Goal: Find specific page/section: Find specific page/section

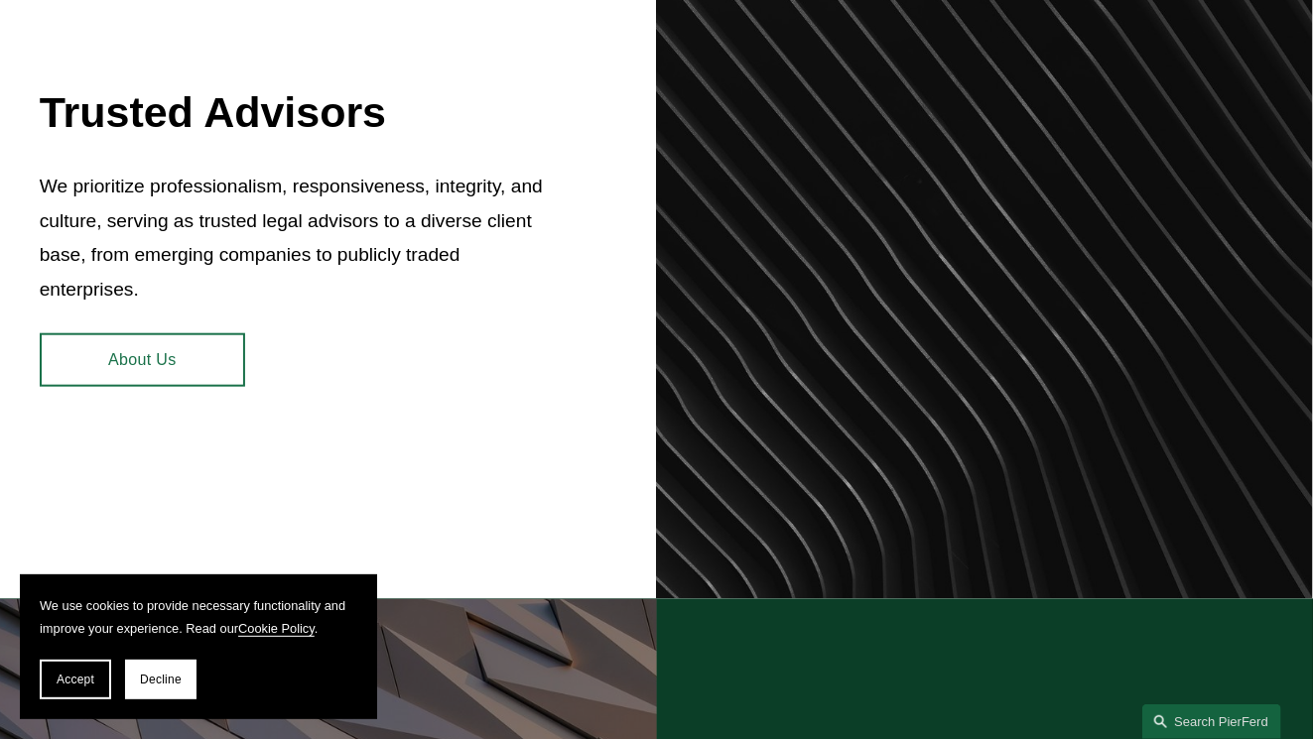
scroll to position [792, 0]
click at [154, 666] on button "Decline" at bounding box center [160, 680] width 71 height 40
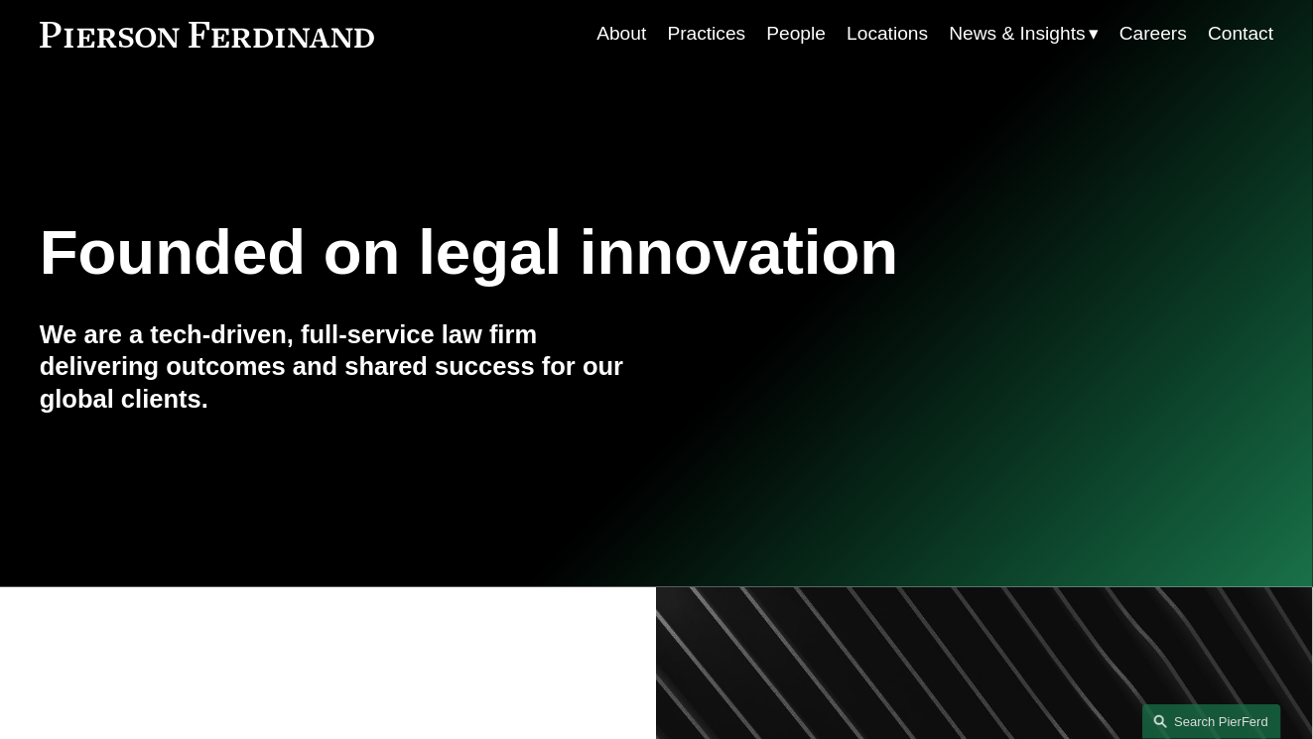
scroll to position [0, 0]
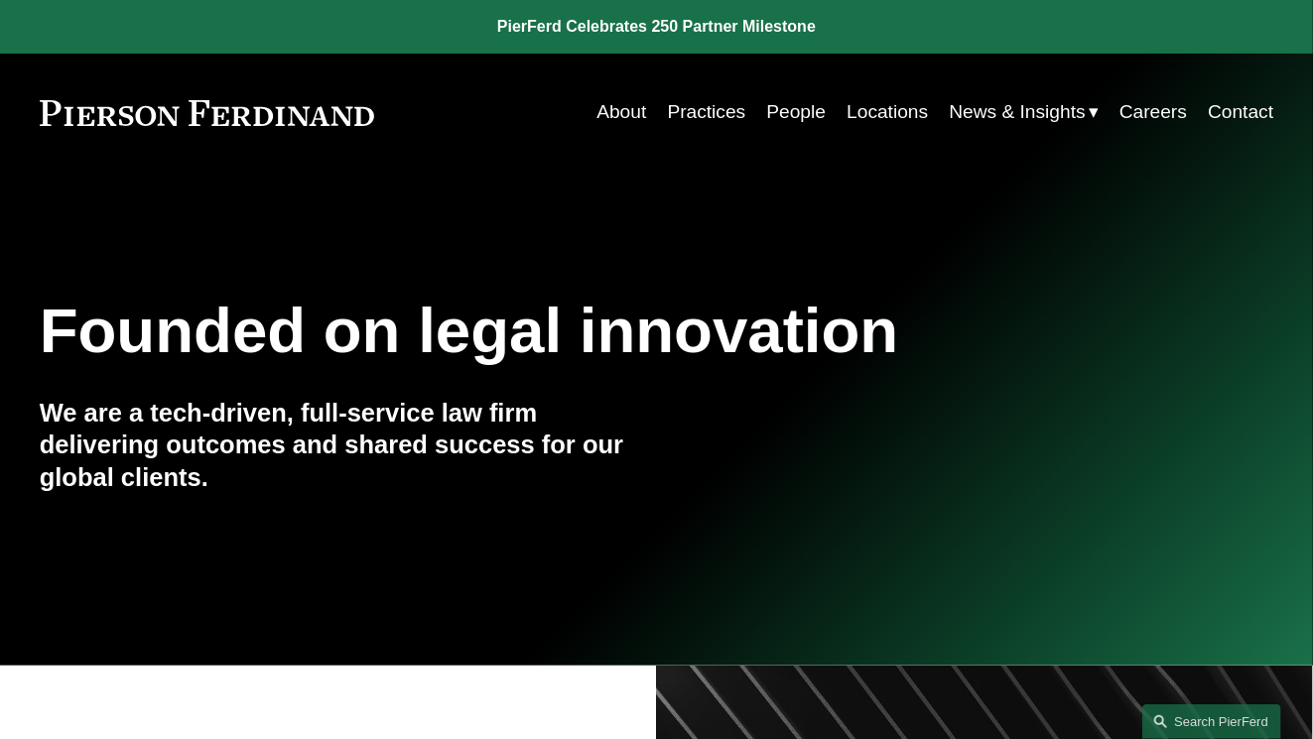
click at [623, 114] on link "About" at bounding box center [621, 112] width 50 height 38
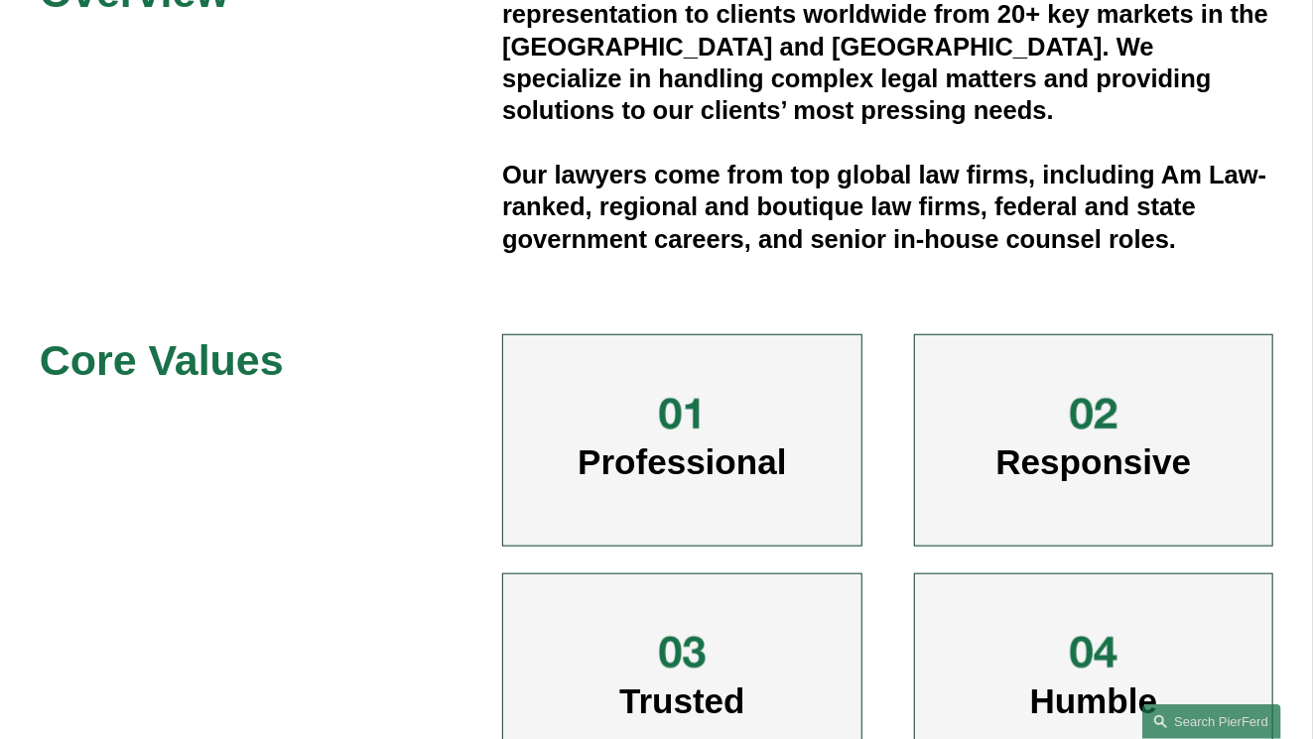
scroll to position [646, 0]
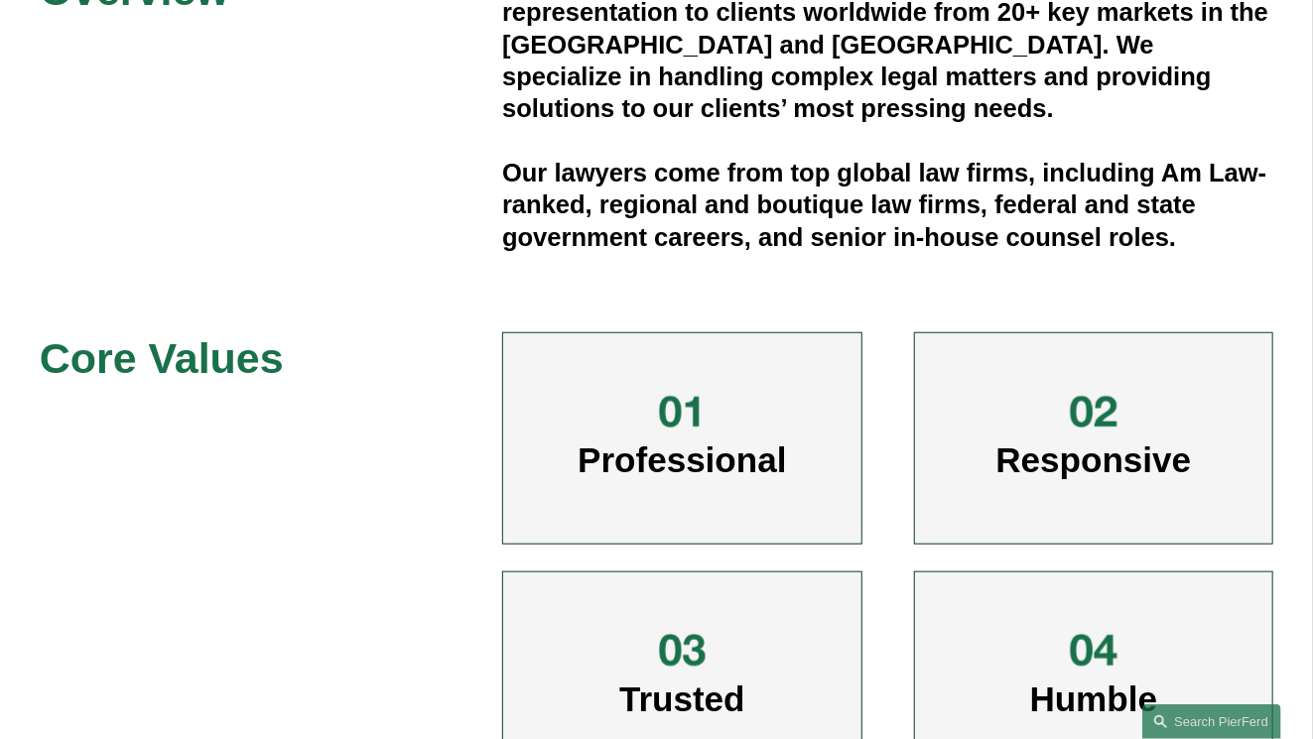
click at [943, 378] on div "Responsive" at bounding box center [1094, 438] width 360 height 212
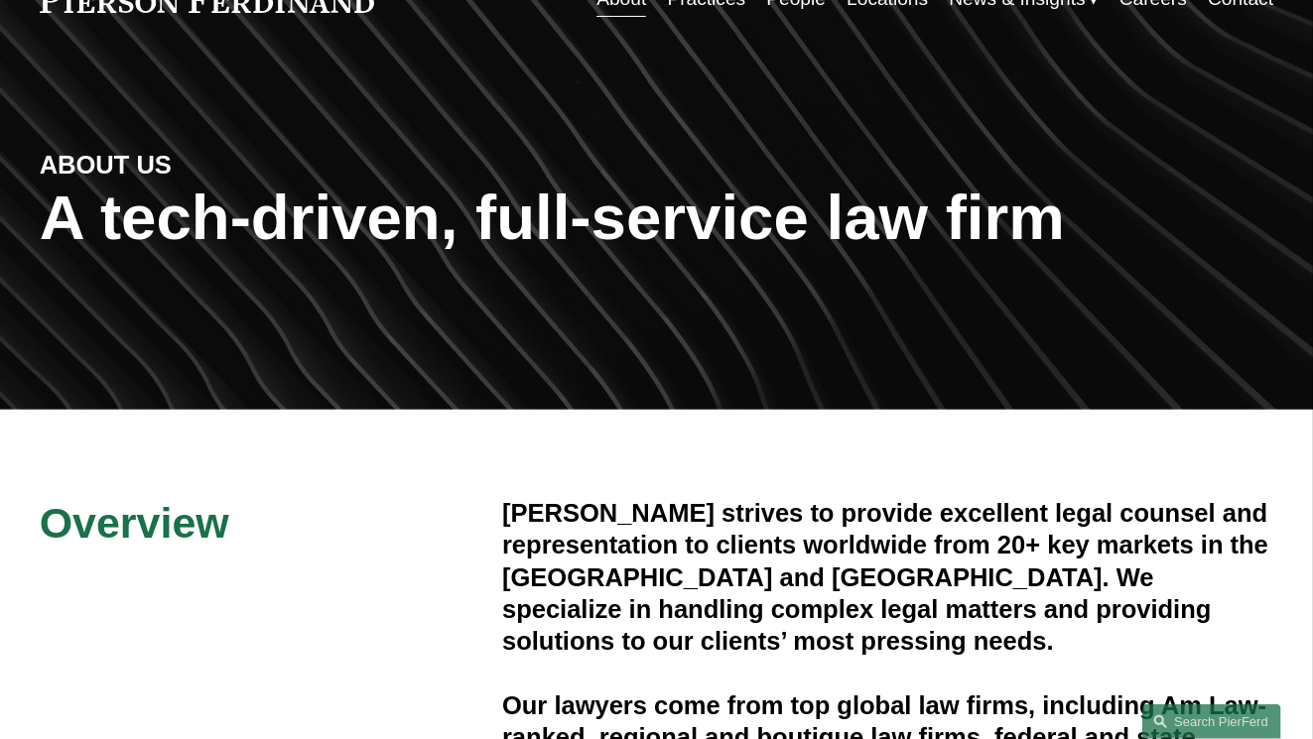
scroll to position [0, 0]
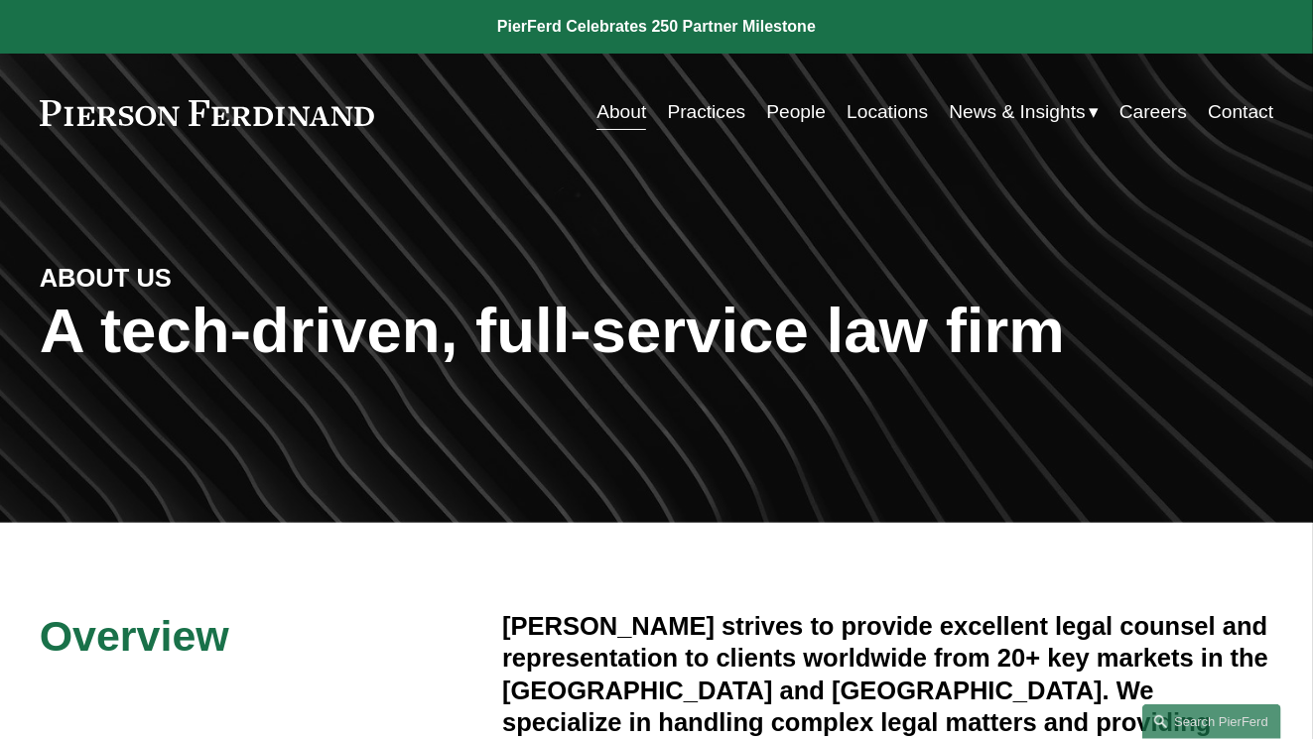
click at [710, 116] on link "Practices" at bounding box center [707, 112] width 78 height 38
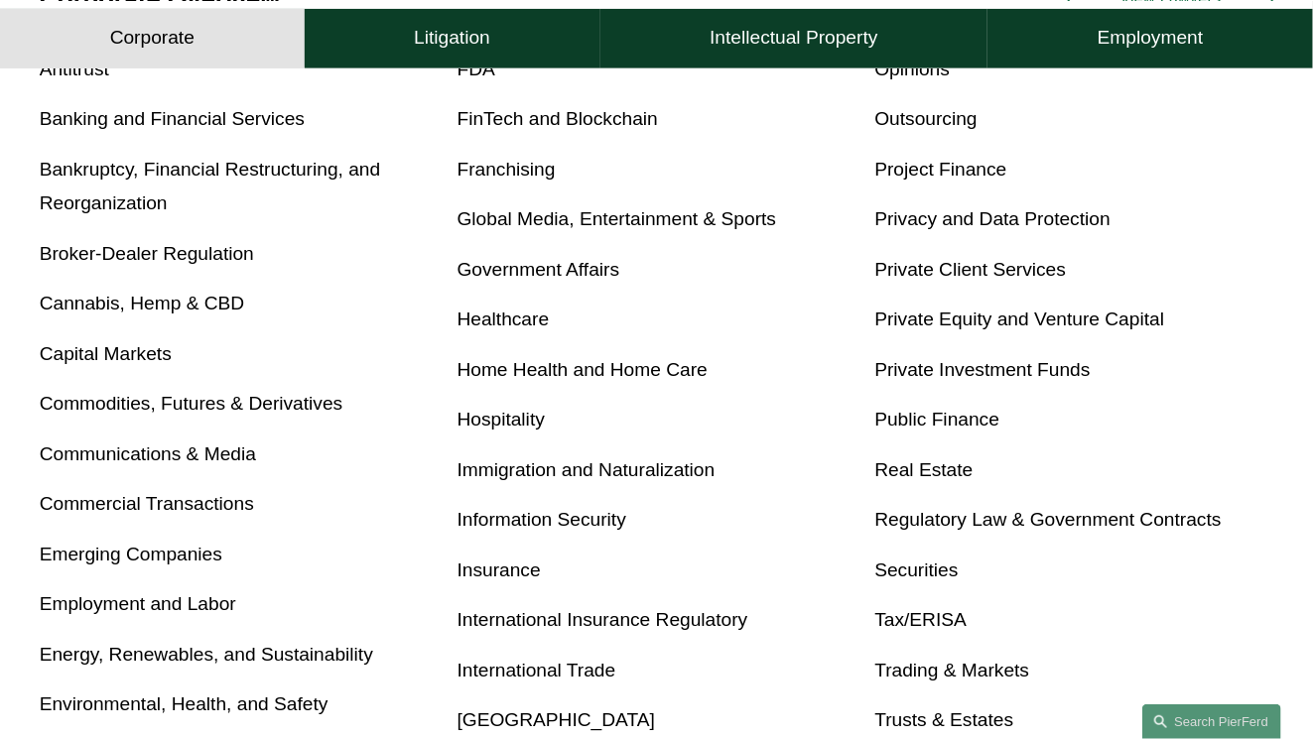
scroll to position [760, 0]
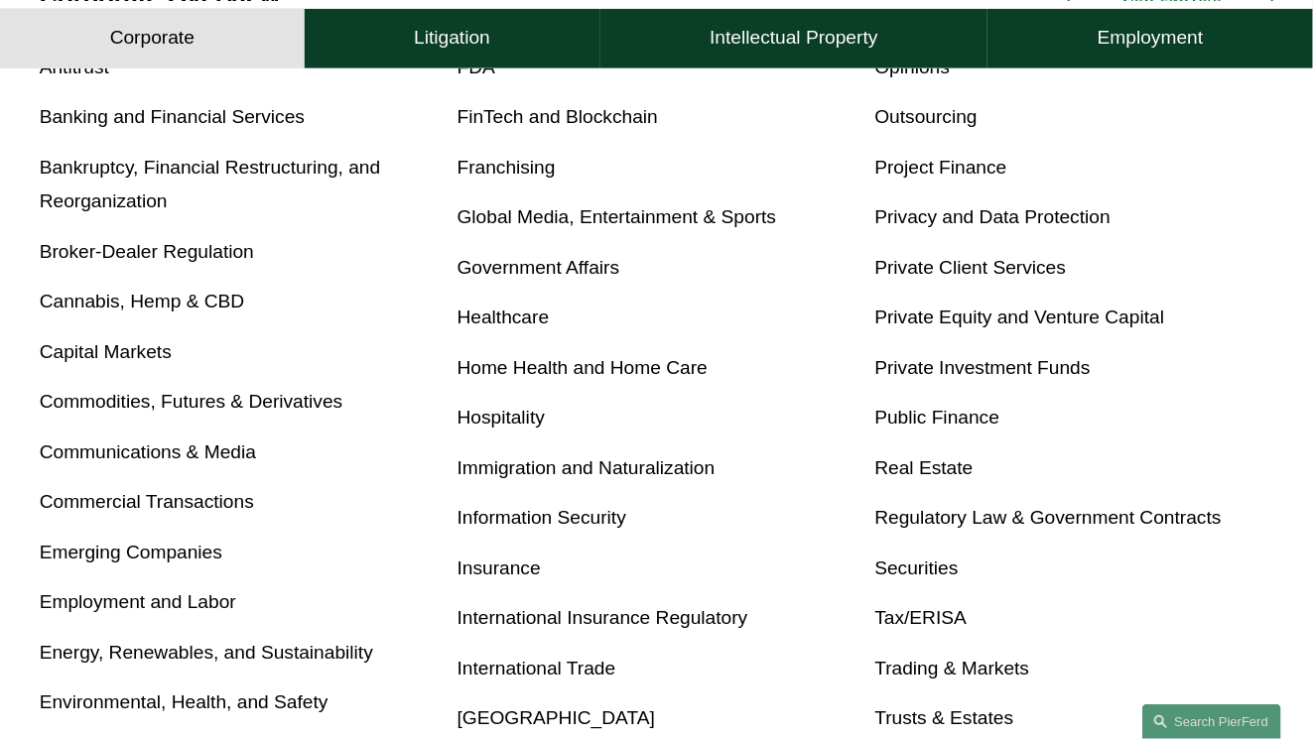
click at [799, 630] on p "International Insurance Regulatory" at bounding box center [656, 618] width 399 height 35
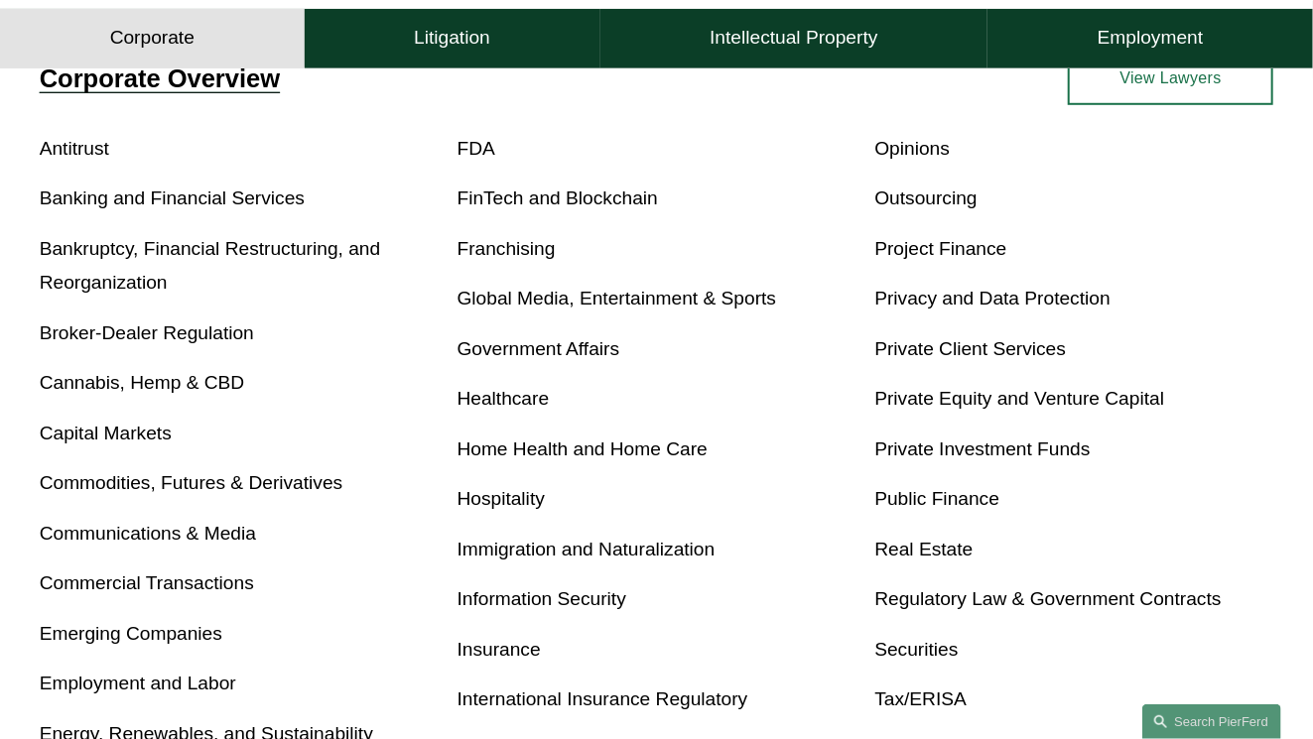
scroll to position [0, 0]
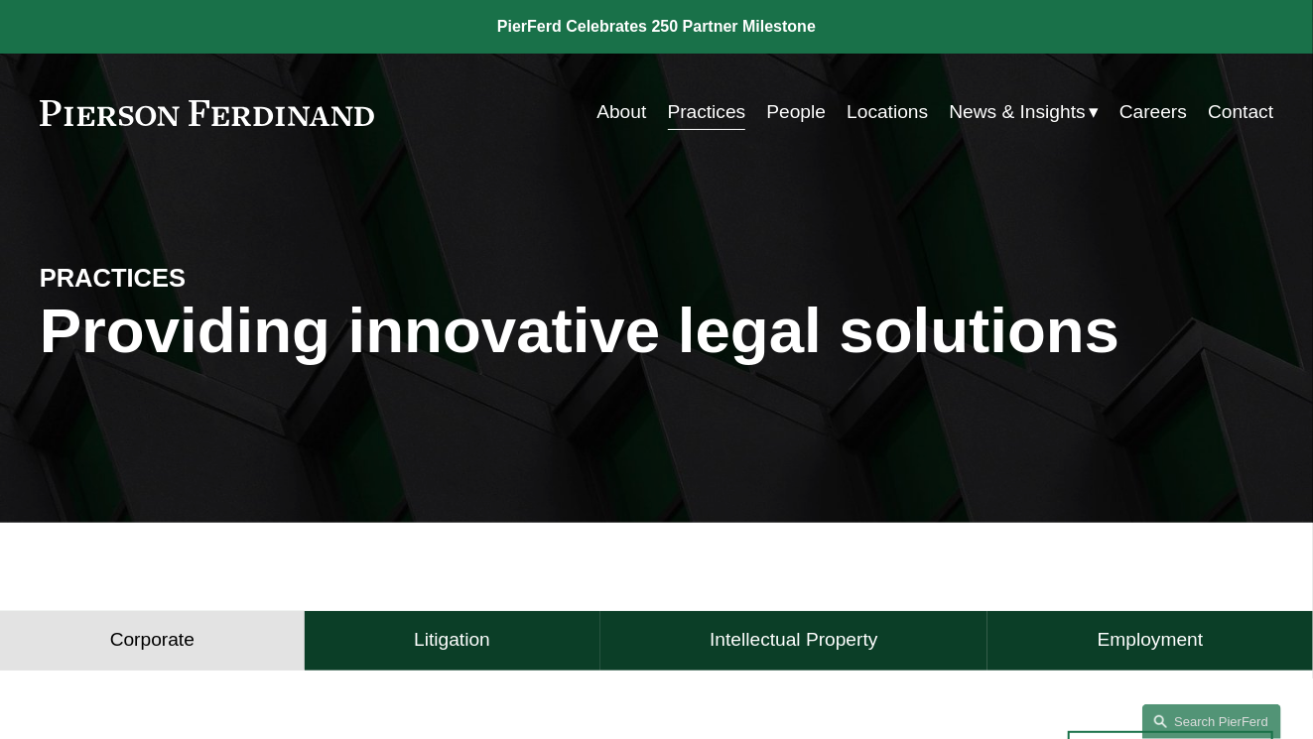
click at [873, 114] on link "Locations" at bounding box center [886, 112] width 81 height 38
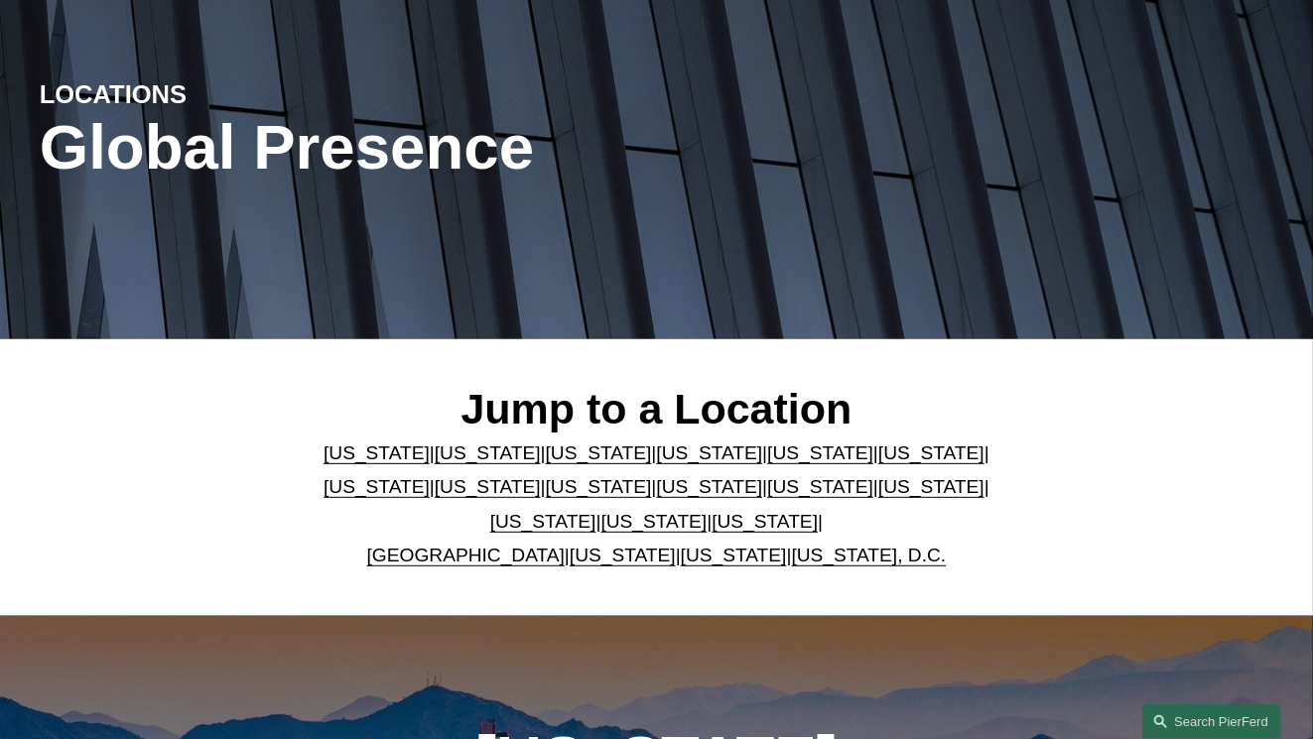
scroll to position [200, 0]
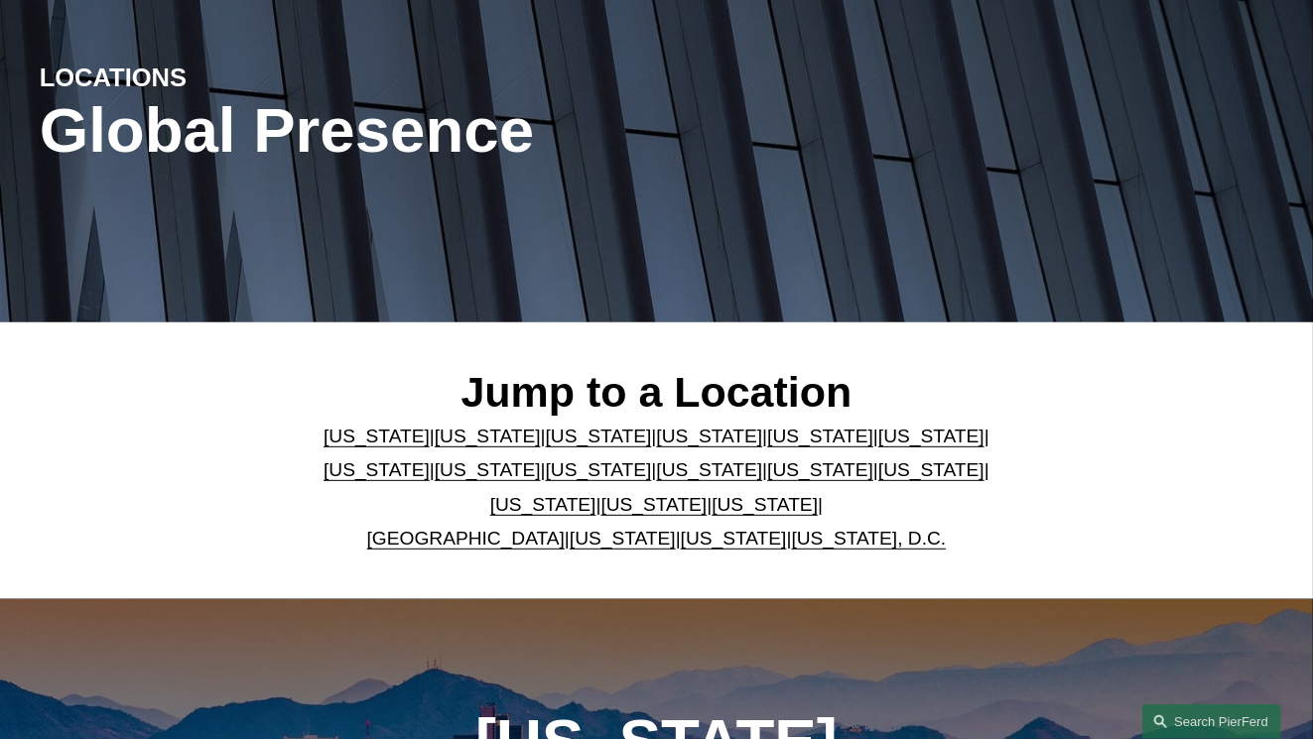
click at [716, 541] on link "Washington" at bounding box center [734, 538] width 106 height 21
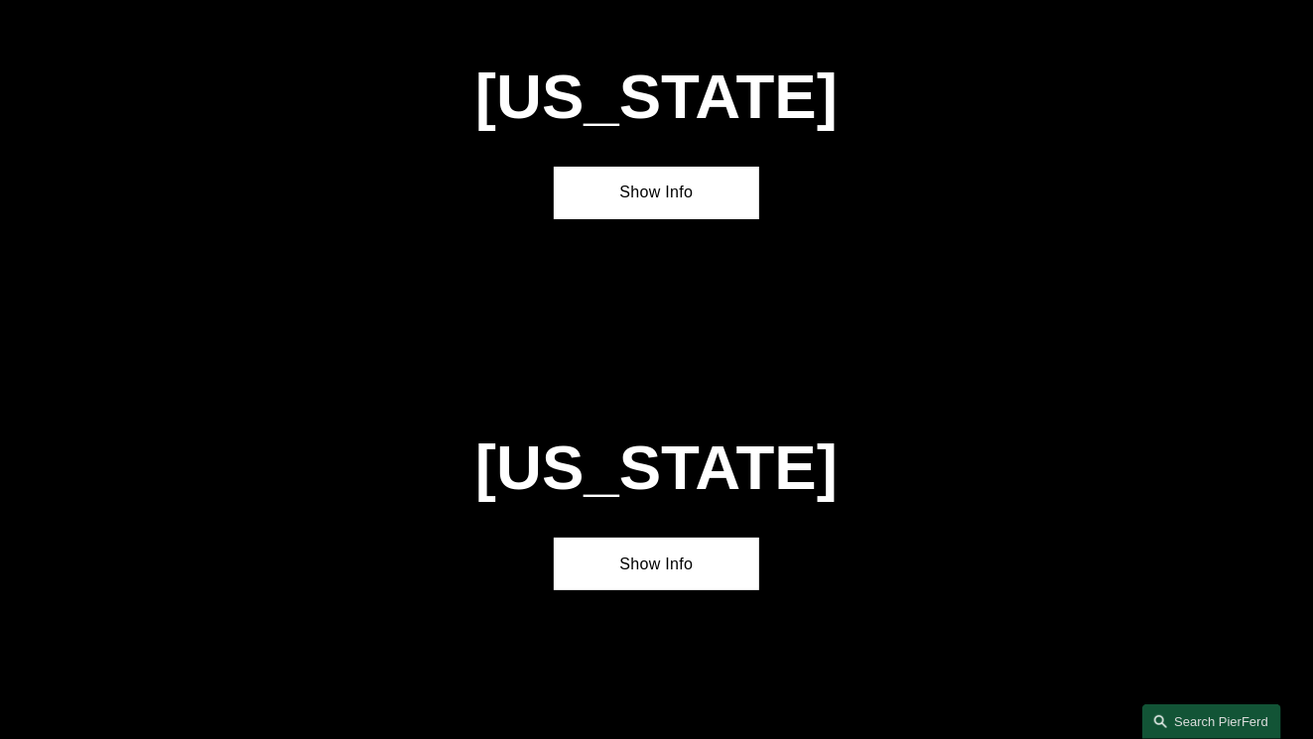
scroll to position [7110, 0]
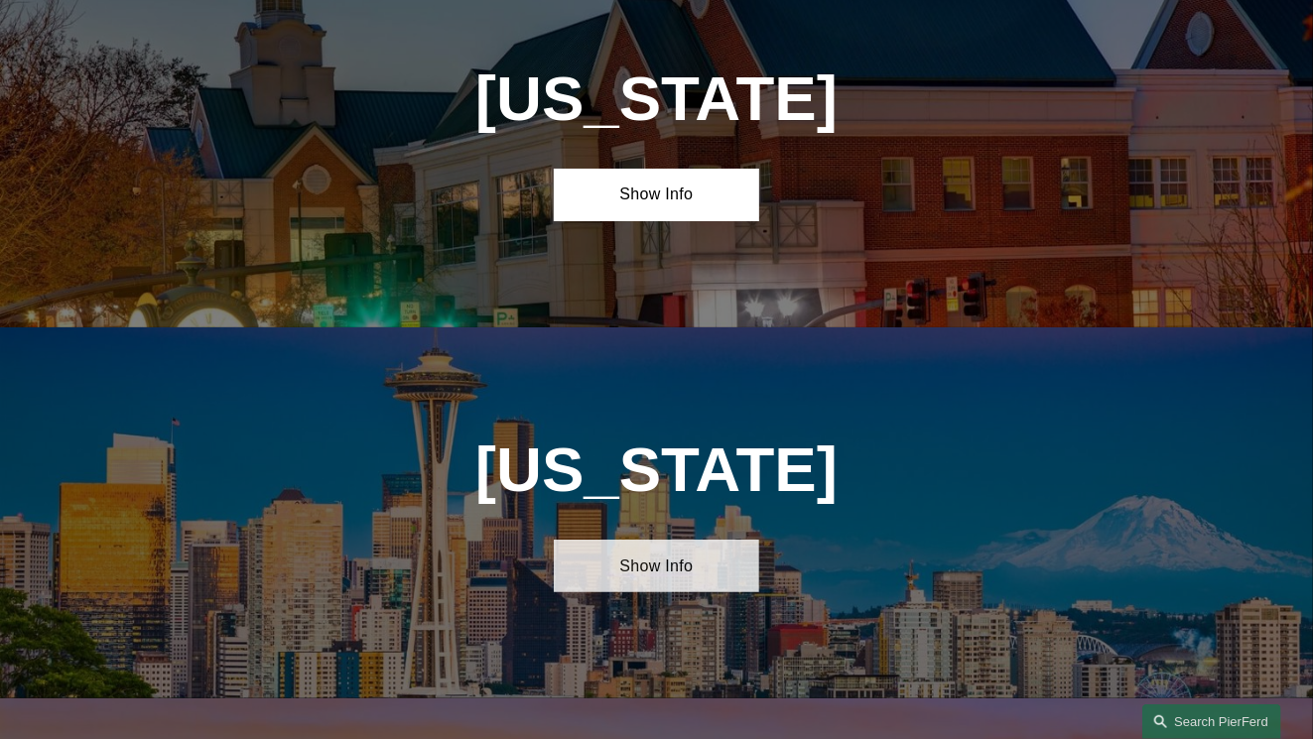
click at [662, 540] on link "Show Info" at bounding box center [656, 566] width 205 height 53
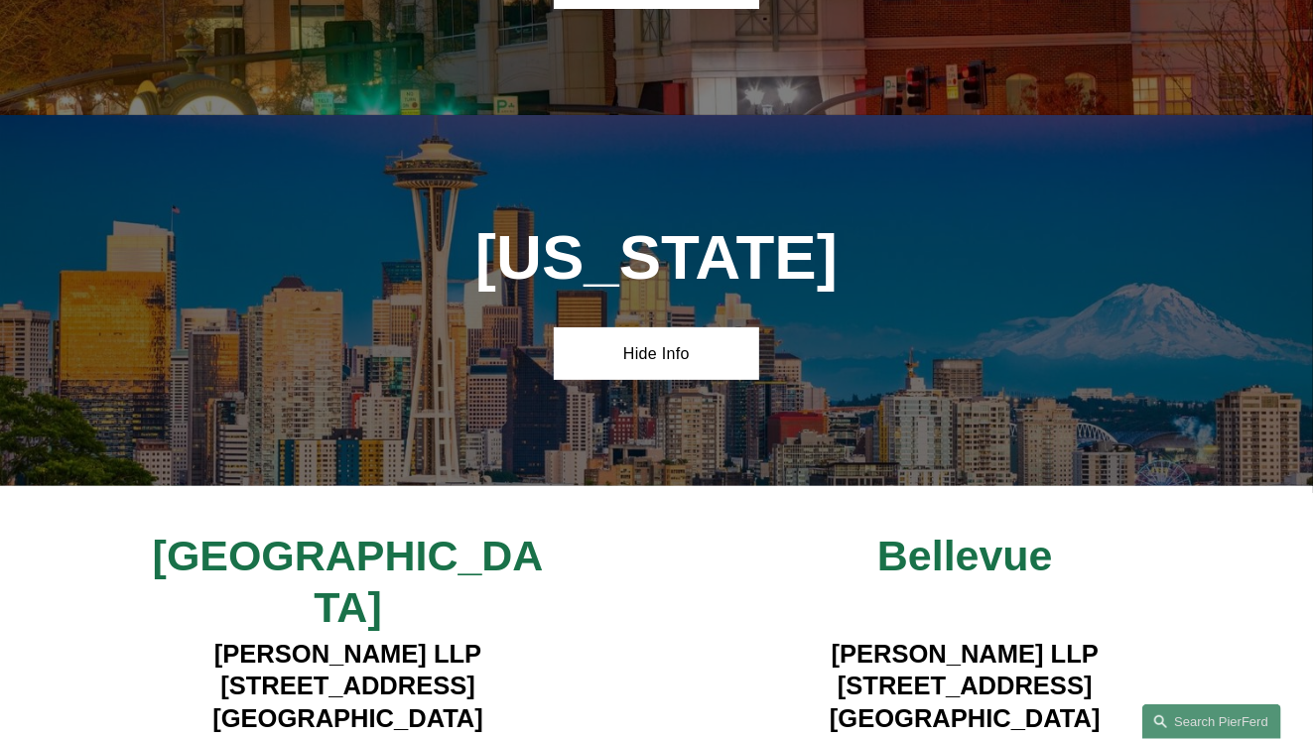
scroll to position [7318, 0]
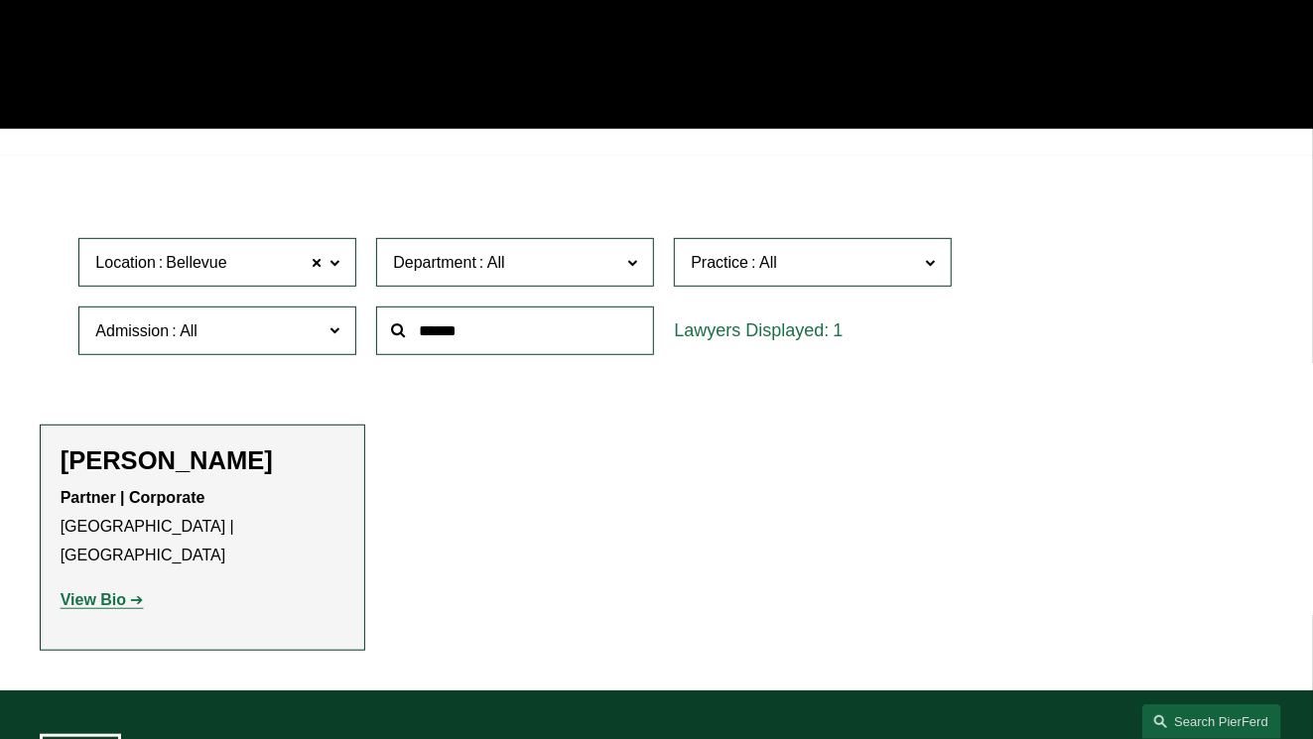
scroll to position [396, 0]
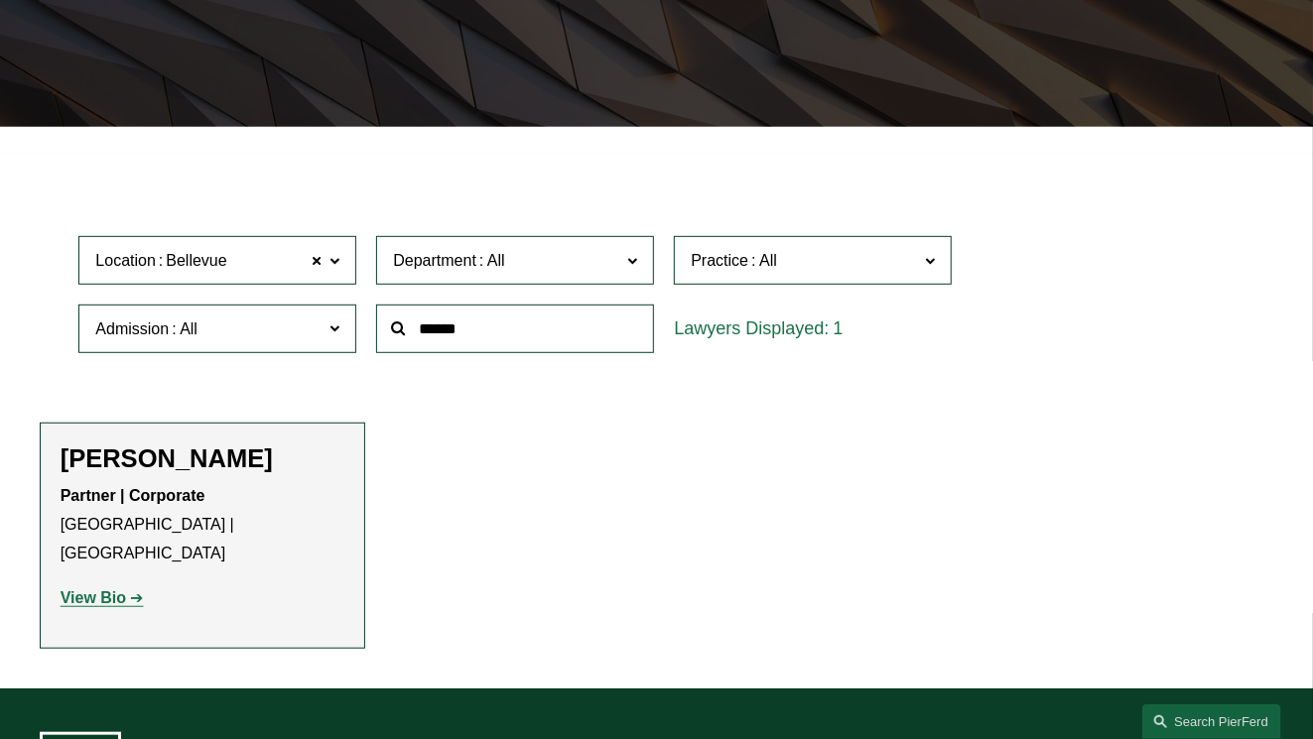
click at [338, 265] on span at bounding box center [334, 260] width 10 height 26
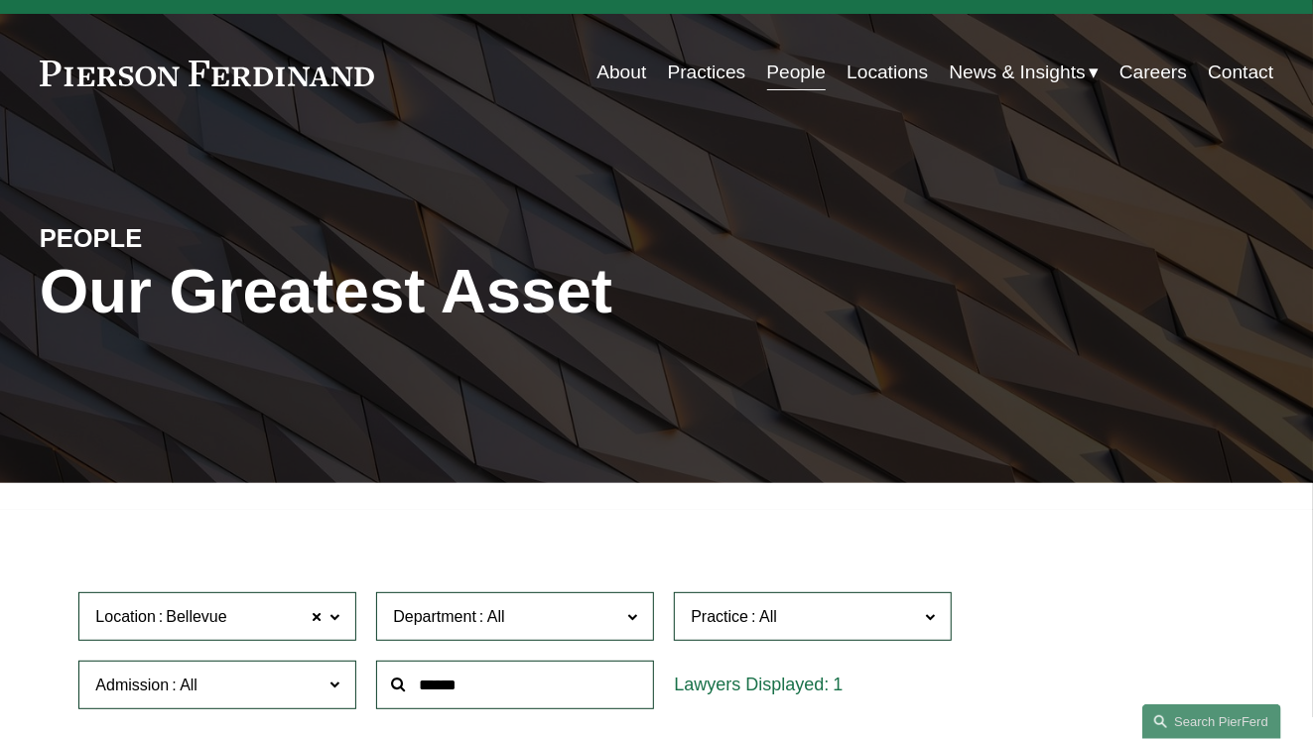
scroll to position [0, 0]
